Goal: Find specific fact: Find specific fact

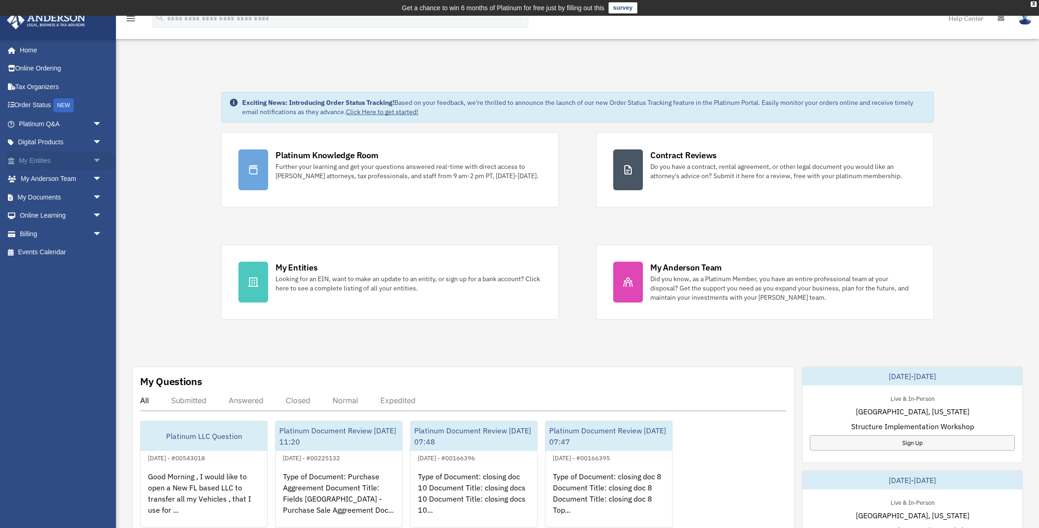
click at [32, 162] on link "My Entities arrow_drop_down" at bounding box center [60, 160] width 109 height 19
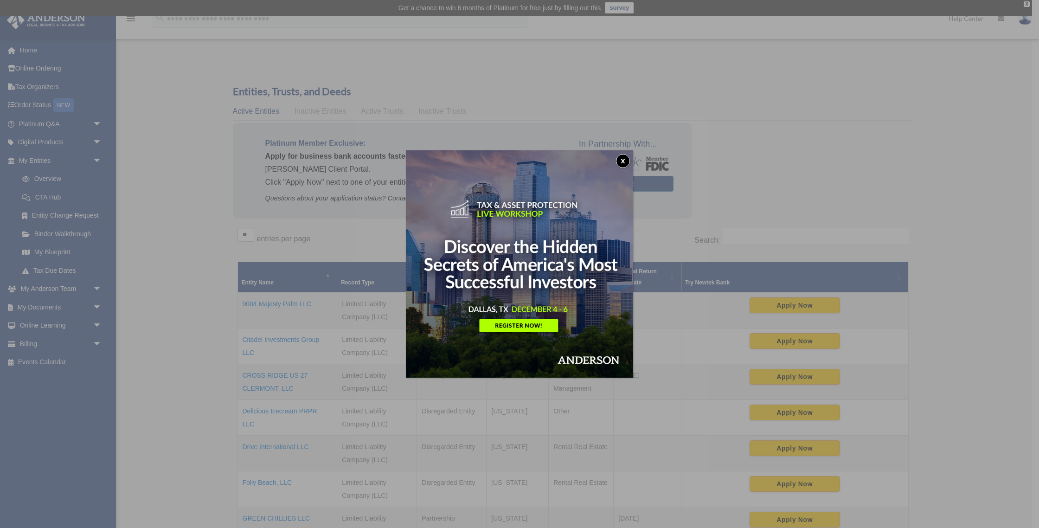
click at [622, 159] on button "x" at bounding box center [623, 161] width 14 height 14
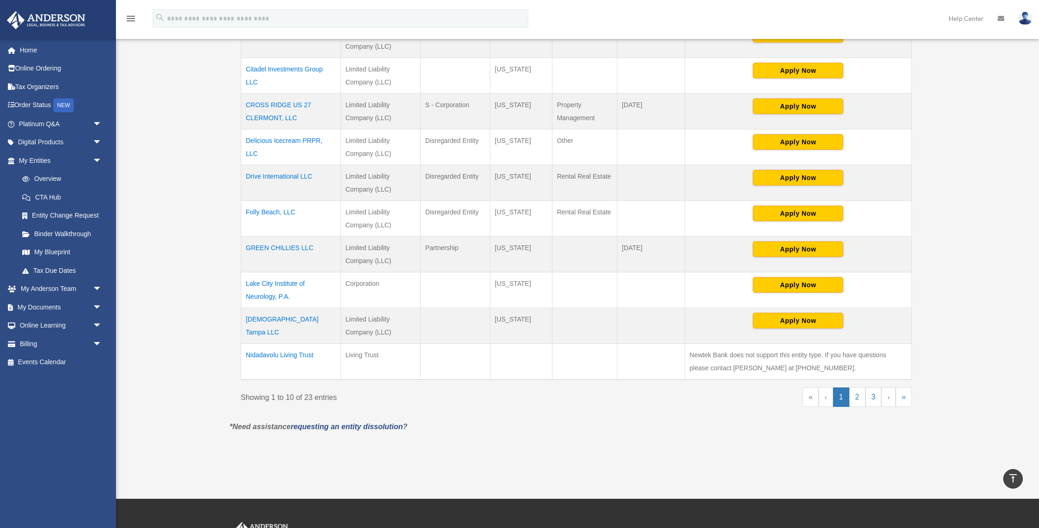
scroll to position [270, 0]
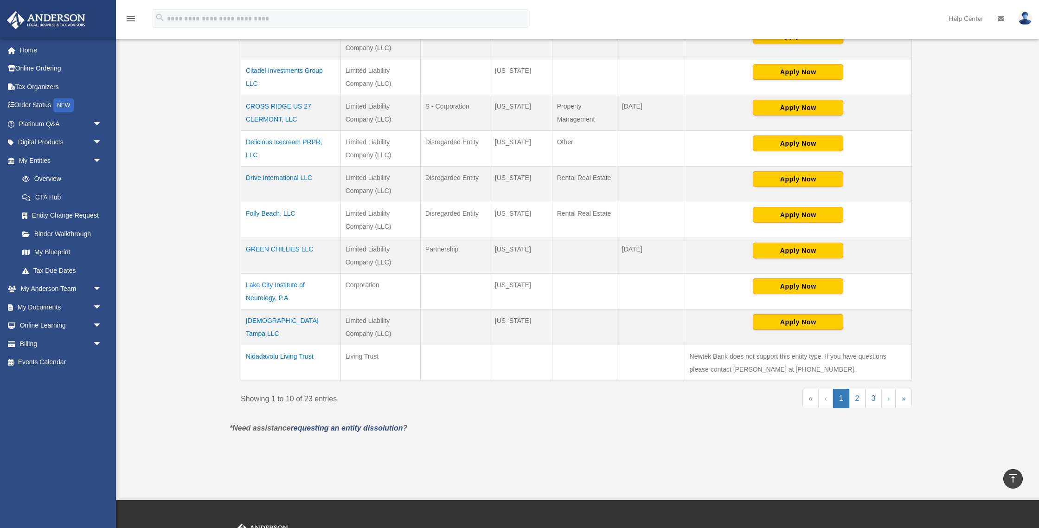
click at [284, 213] on td "Folly Beach, LLC" at bounding box center [291, 220] width 100 height 36
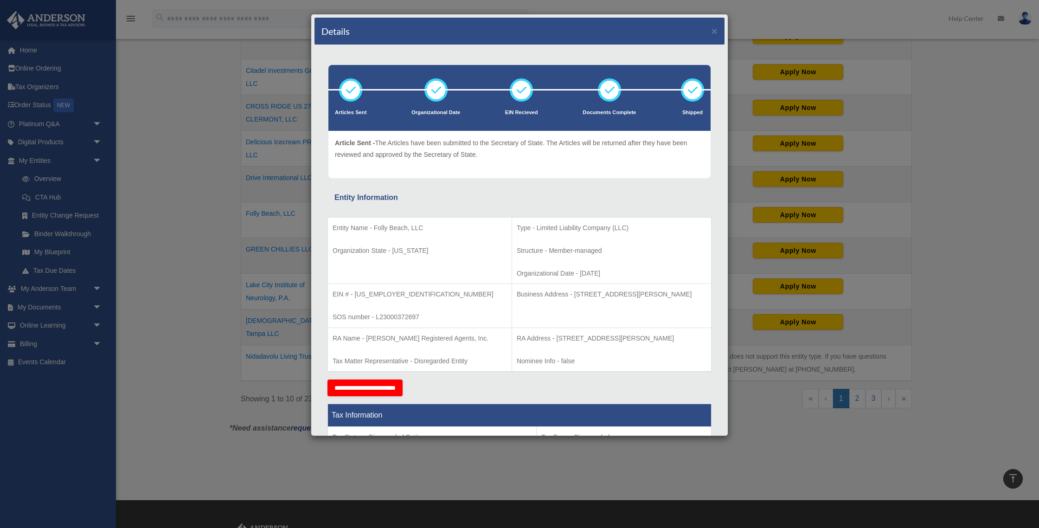
drag, startPoint x: 528, startPoint y: 337, endPoint x: 671, endPoint y: 335, distance: 142.9
click at [671, 335] on p "RA Address - [STREET_ADDRESS][PERSON_NAME]" at bounding box center [612, 339] width 190 height 12
copy p "[STREET_ADDRESS][PERSON_NAME]"
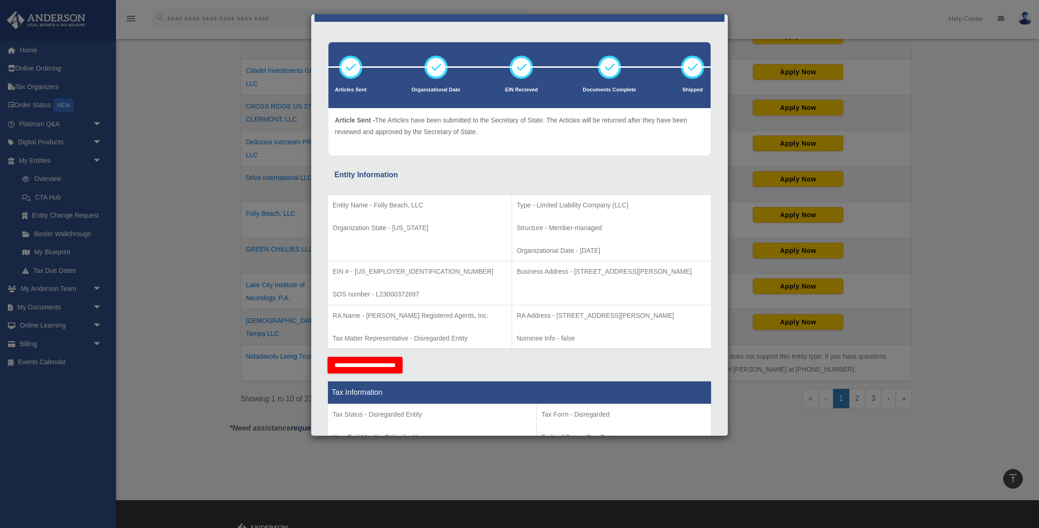
scroll to position [25, 0]
